Goal: Find specific page/section: Find specific page/section

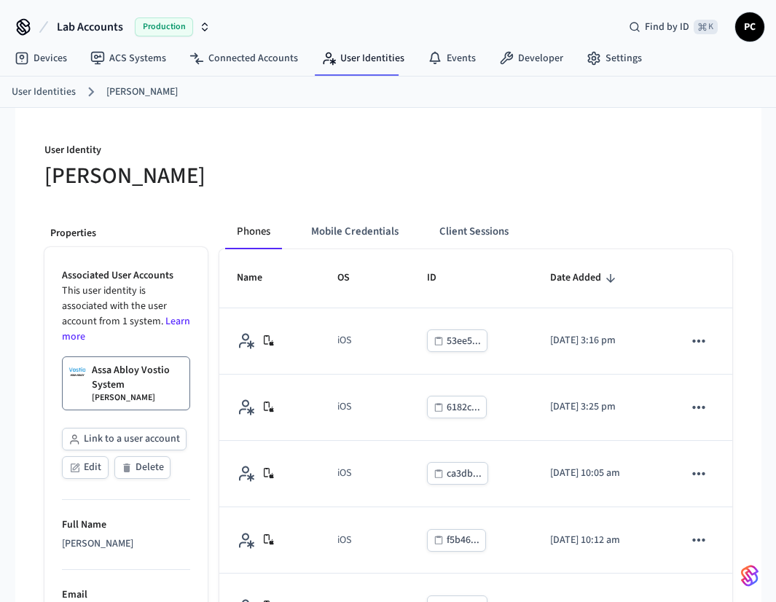
click at [282, 151] on p "User Identity" at bounding box center [211, 152] width 335 height 18
click at [200, 61] on icon at bounding box center [199, 61] width 8 height 6
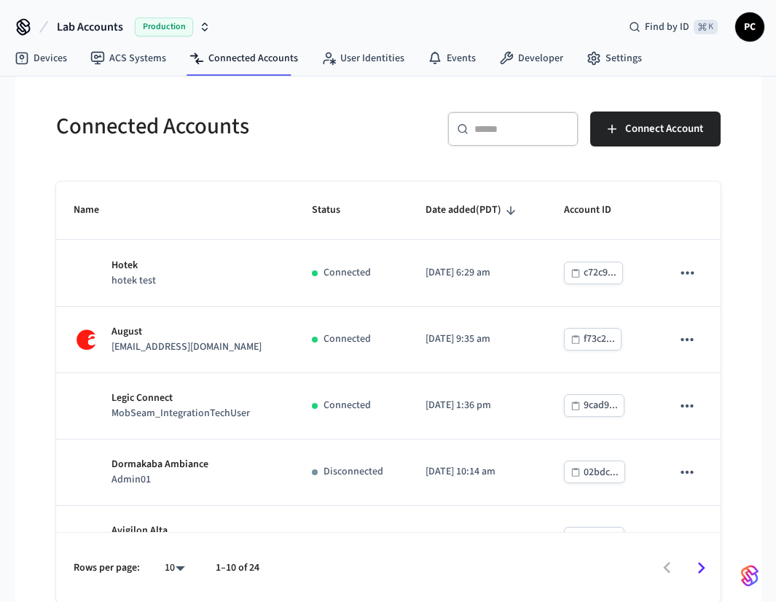
click at [331, 154] on div "Connected Accounts" at bounding box center [209, 126] width 341 height 64
